Goal: Information Seeking & Learning: Learn about a topic

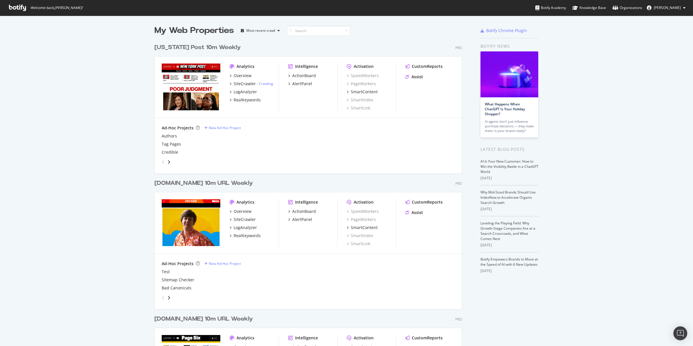
scroll to position [341, 682]
click at [243, 76] on div "Overview" at bounding box center [243, 76] width 18 height 6
